Goal: Find specific page/section: Find specific page/section

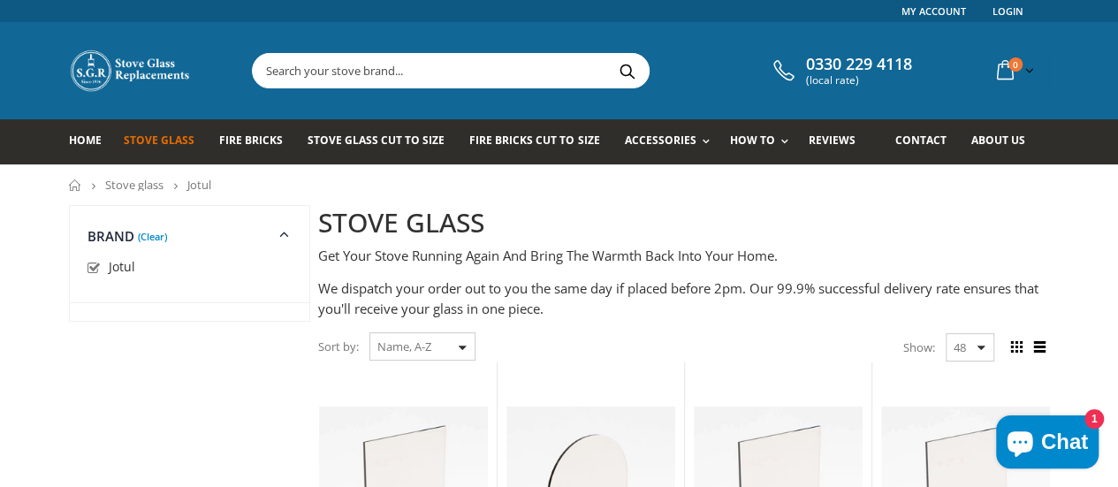
click at [337, 76] on input "text" at bounding box center [550, 71] width 594 height 34
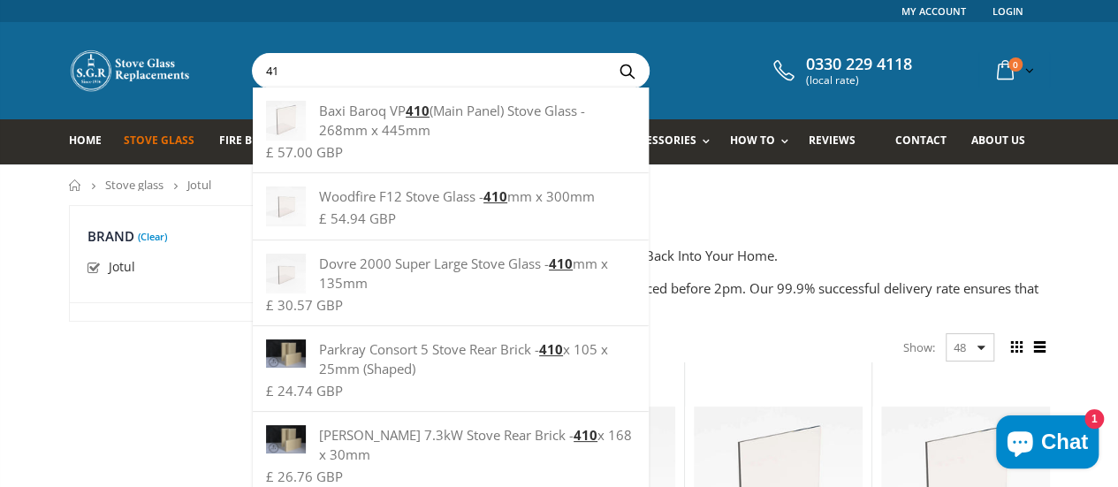
type input "4"
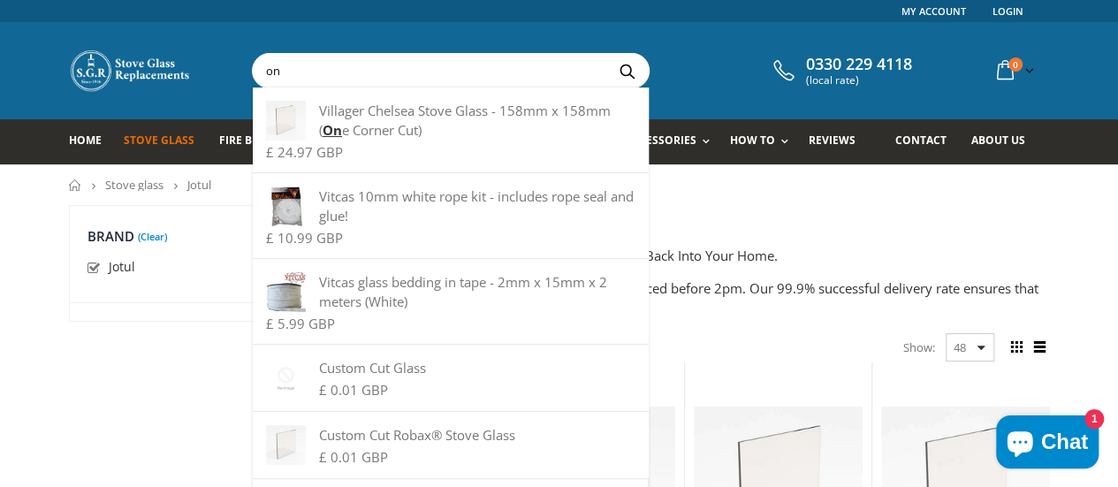
type input "o"
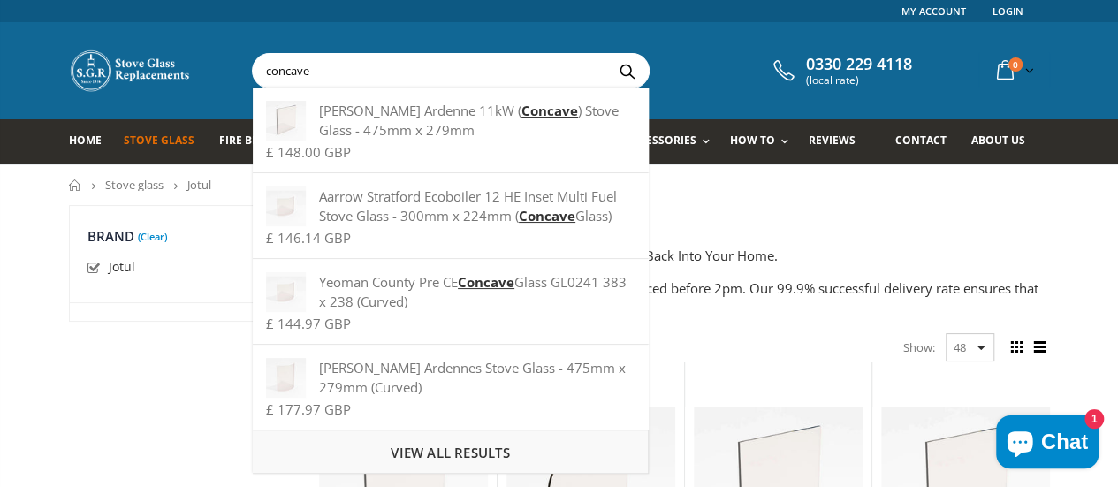
type input "concave"
click at [424, 444] on span "View all results" at bounding box center [449, 453] width 118 height 18
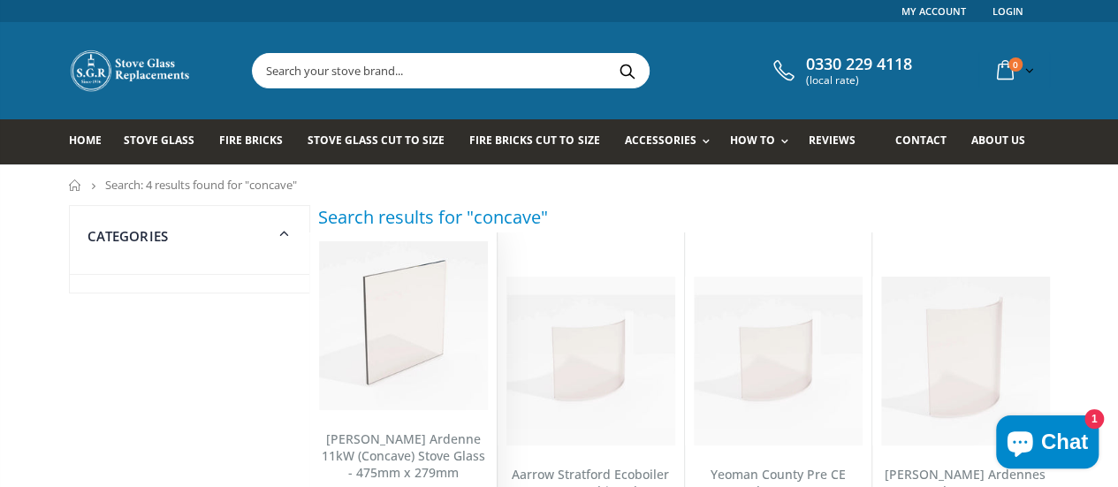
scroll to position [426, 0]
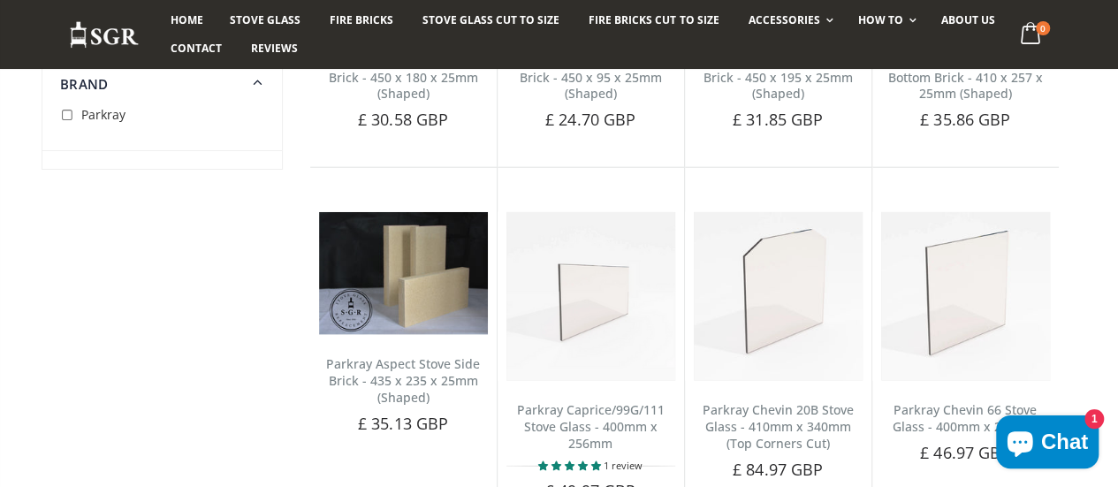
scroll to position [2983, 0]
